Goal: Task Accomplishment & Management: Use online tool/utility

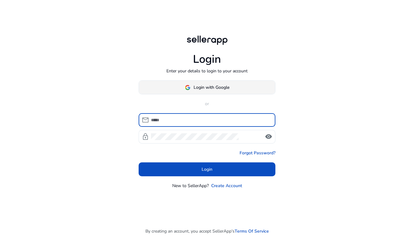
click at [216, 86] on span "Login with Google" at bounding box center [212, 87] width 36 height 6
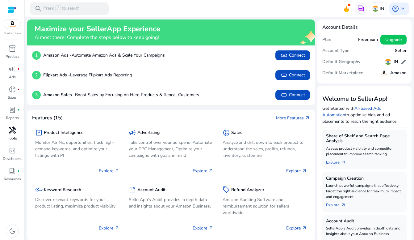
click at [14, 132] on span "handyman" at bounding box center [12, 129] width 7 height 7
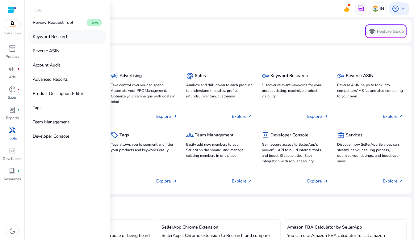
click at [69, 36] on link "Keyword Research" at bounding box center [67, 37] width 79 height 14
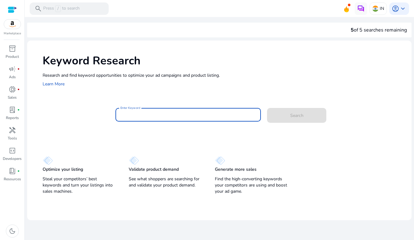
click at [177, 114] on input "Enter Keyword" at bounding box center [188, 114] width 136 height 7
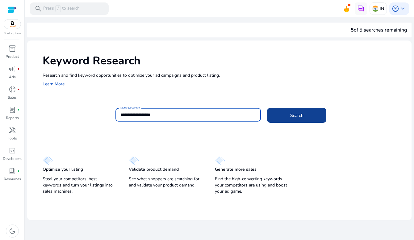
type input "**********"
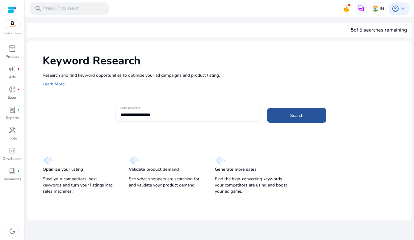
click at [303, 118] on span "Search" at bounding box center [296, 115] width 13 height 6
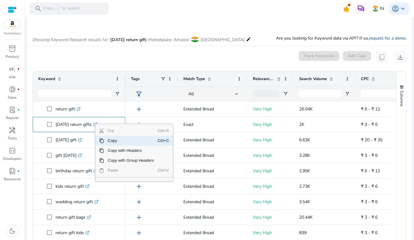
click at [101, 142] on span "Context Menu" at bounding box center [101, 140] width 5 height 5
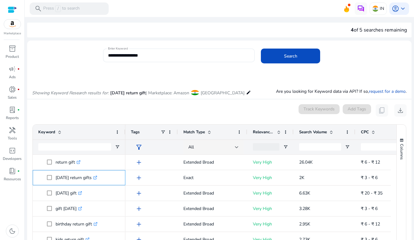
scroll to position [70, 0]
